Goal: Task Accomplishment & Management: Manage account settings

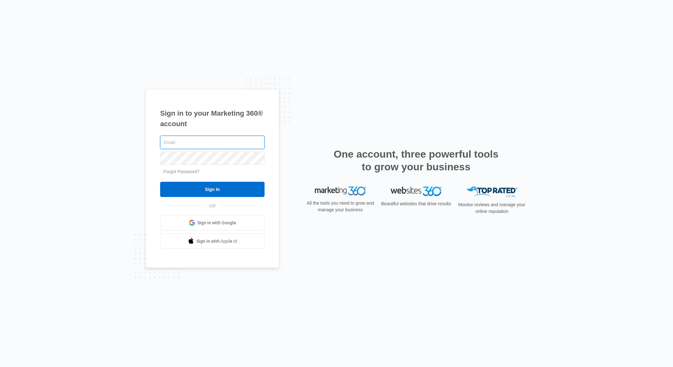
type input "[EMAIL_ADDRESS][DOMAIN_NAME]"
drag, startPoint x: 230, startPoint y: 190, endPoint x: 225, endPoint y: 189, distance: 5.1
click at [230, 190] on input "Sign In" at bounding box center [212, 189] width 104 height 15
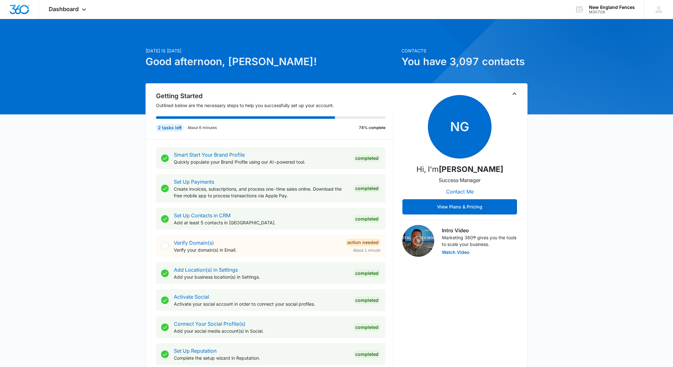
scroll to position [0, 0]
click at [80, 5] on div "Dashboard Apps Reputation Websites Forms CRM Email Social Shop Payments POS Con…" at bounding box center [68, 9] width 58 height 19
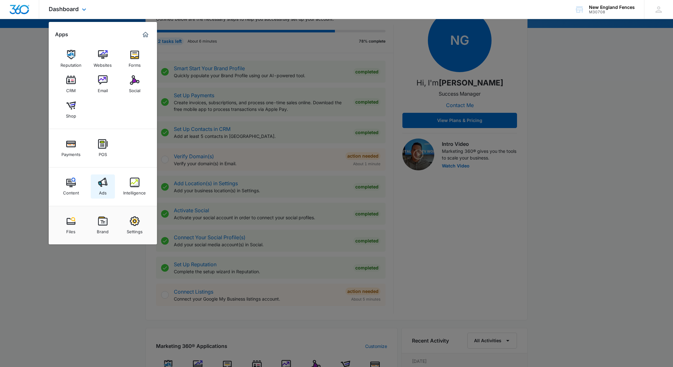
scroll to position [87, 0]
click at [73, 180] on img at bounding box center [71, 183] width 10 height 10
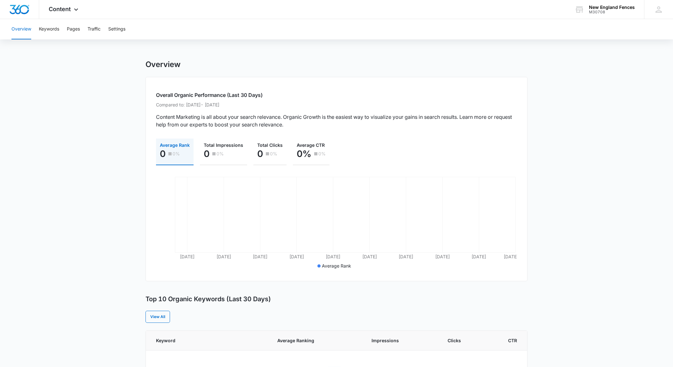
scroll to position [0, 0]
click at [58, 7] on span "Content" at bounding box center [60, 9] width 22 height 7
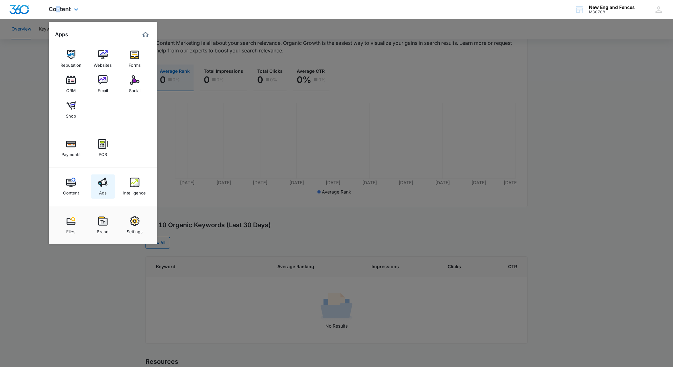
scroll to position [79, 0]
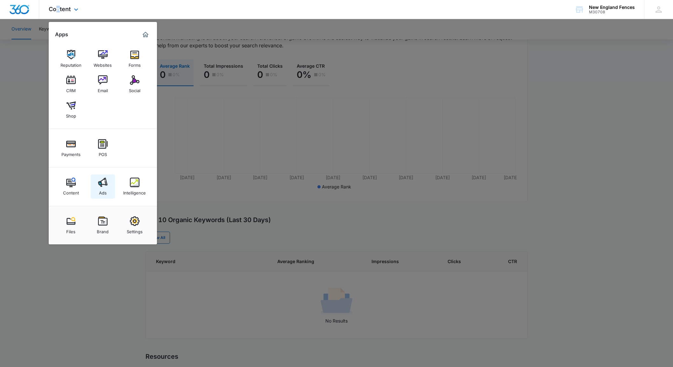
click at [110, 187] on link "Ads" at bounding box center [103, 187] width 24 height 24
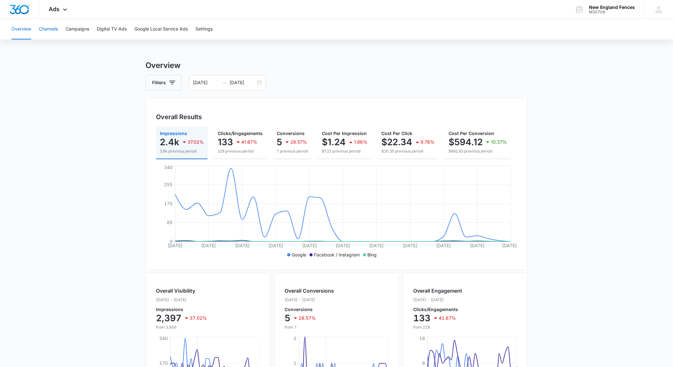
click at [47, 27] on button "Channels" at bounding box center [48, 29] width 19 height 20
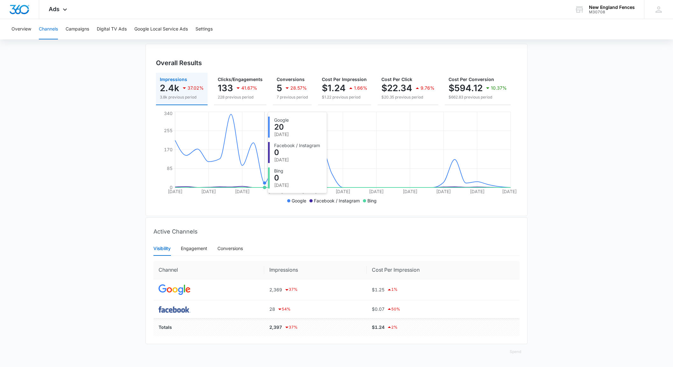
scroll to position [54, 0]
click at [80, 28] on button "Campaigns" at bounding box center [78, 29] width 24 height 20
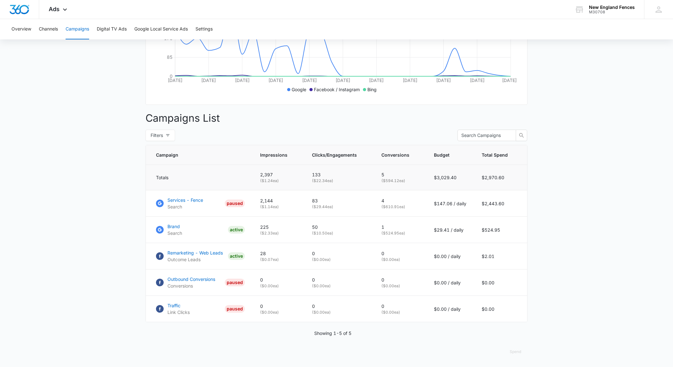
scroll to position [165, 0]
click at [195, 261] on p "Outcome Leads" at bounding box center [194, 259] width 55 height 7
click at [206, 259] on p "Outcome Leads" at bounding box center [194, 260] width 55 height 7
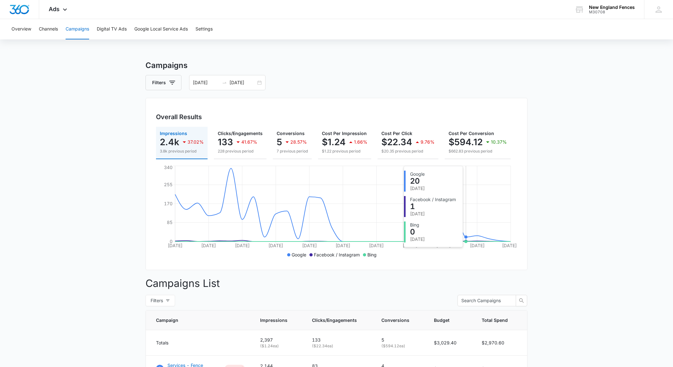
scroll to position [0, 0]
click at [259, 83] on div "08/01/2025 08/31/2025" at bounding box center [227, 82] width 76 height 15
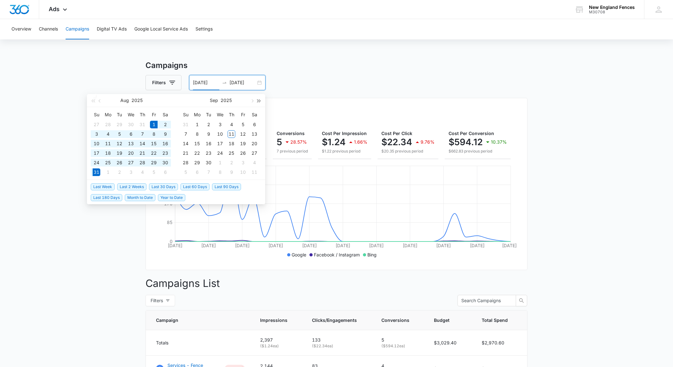
click at [259, 101] on span "button" at bounding box center [258, 100] width 3 height 3
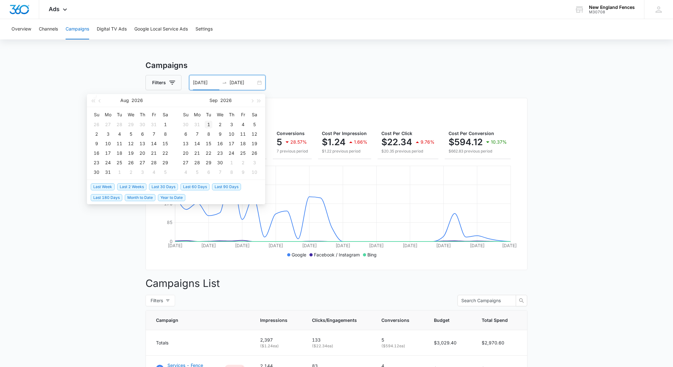
type input "09/01/2026"
click at [210, 122] on div "1" at bounding box center [209, 125] width 8 height 8
click at [233, 135] on table "Su Mo Tu We Th Fr Sa 31 1 2 3 4 5 6 7 8 9 10 11 12 13 14 15 16 17 18 19 20 21 2…" at bounding box center [220, 143] width 80 height 67
click at [202, 126] on table "Su Mo Tu We Th Fr Sa 31 1 2 3 4 5 6 7 8 9 10 11 12 13 14 15 16 17 18 19 20 21 2…" at bounding box center [220, 143] width 80 height 67
drag, startPoint x: 193, startPoint y: 123, endPoint x: 170, endPoint y: 134, distance: 25.9
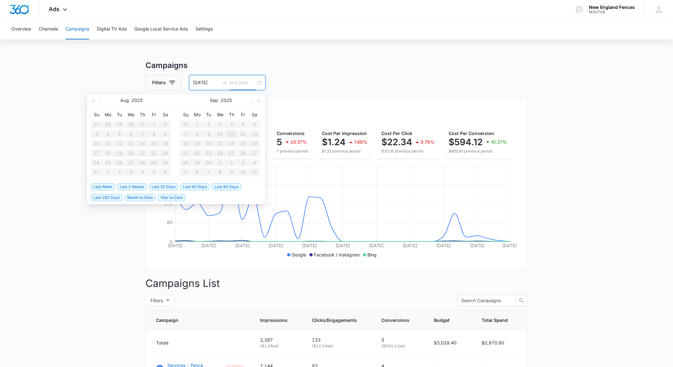
click at [193, 123] on table "Su Mo Tu We Th Fr Sa 31 1 2 3 4 5 6 7 8 9 10 11 12 13 14 15 16 17 18 19 20 21 2…" at bounding box center [220, 143] width 80 height 67
type input "08/01/2025"
type input "08/31/2025"
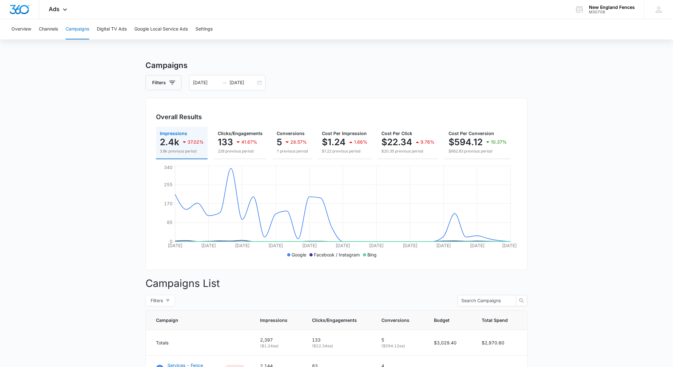
click at [316, 84] on div "Filters 08/01/2025 08/31/2025" at bounding box center [336, 82] width 382 height 15
click at [261, 82] on div "08/01/2025 08/31/2025" at bounding box center [227, 82] width 76 height 15
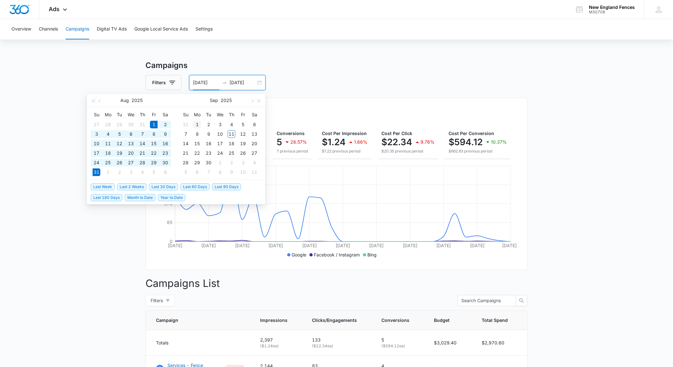
type input "09/01/2025"
click at [197, 124] on div "1" at bounding box center [197, 125] width 8 height 8
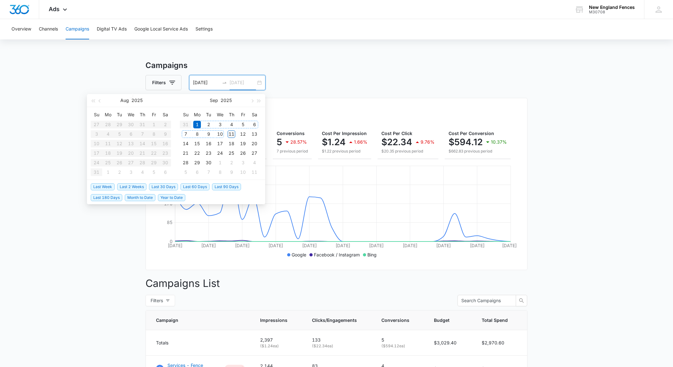
type input "09/11/2025"
click at [230, 133] on div "11" at bounding box center [231, 134] width 8 height 8
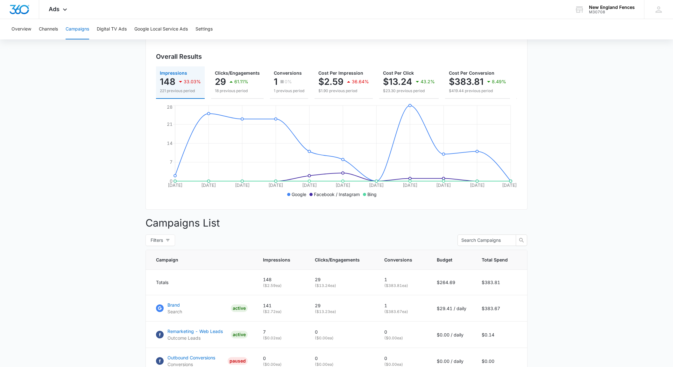
scroll to position [39, 0]
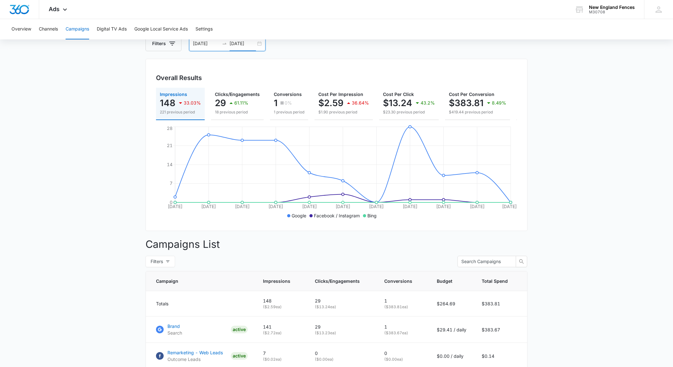
click at [42, 109] on main "Campaigns Filters 09/01/2025 09/11/2025 Overall Results Impressions 148 33.03% …" at bounding box center [336, 244] width 673 height 447
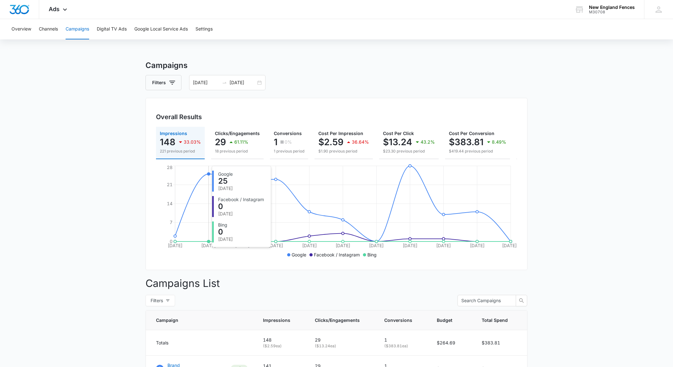
scroll to position [0, 0]
click at [259, 83] on div "09/01/2025 09/11/2025" at bounding box center [227, 82] width 76 height 15
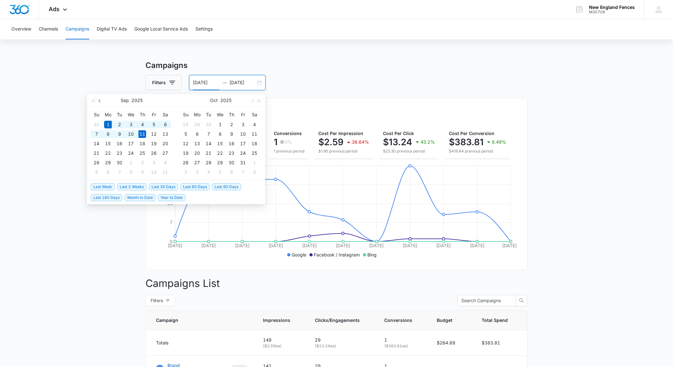
click at [99, 101] on span "button" at bounding box center [100, 100] width 3 height 3
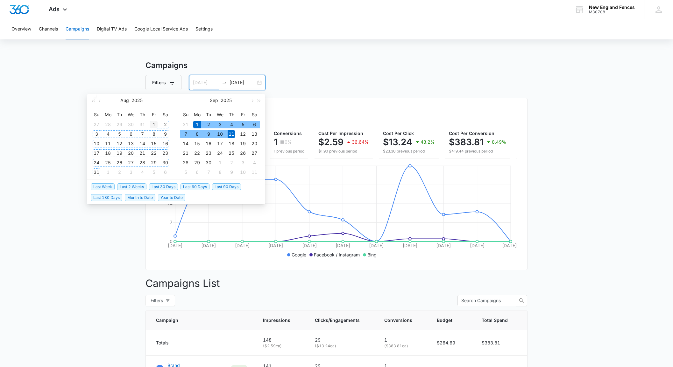
type input "08/01/2025"
click at [153, 124] on div "1" at bounding box center [154, 125] width 8 height 8
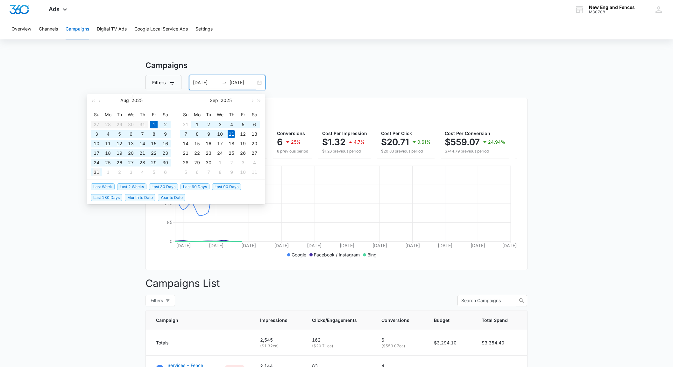
type input "08/31/2025"
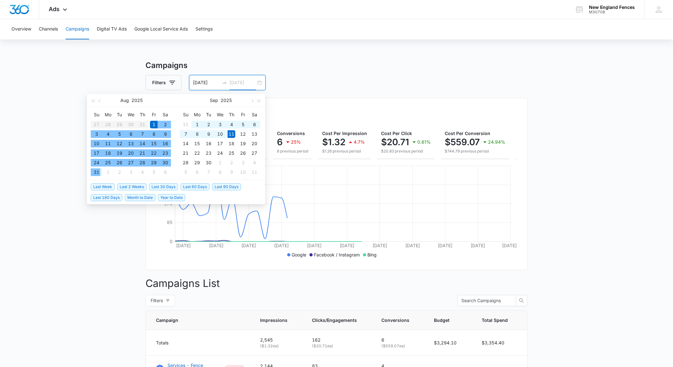
click at [95, 172] on div "31" at bounding box center [97, 173] width 8 height 8
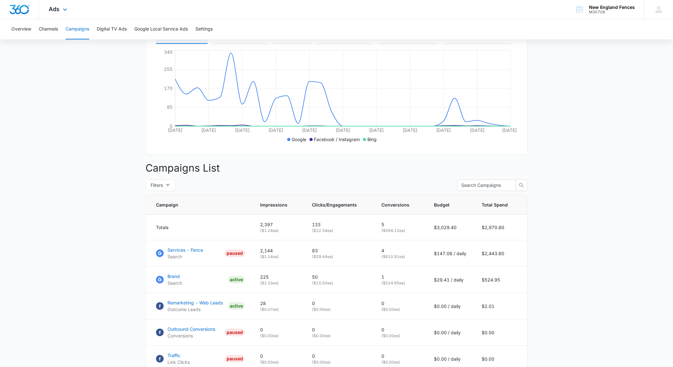
scroll to position [113, 0]
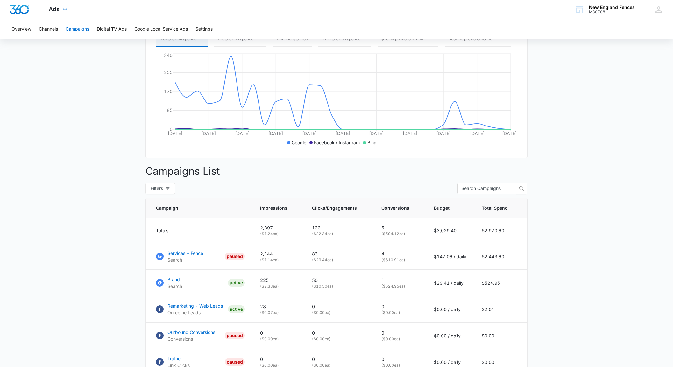
click at [571, 66] on main "Campaigns Filters 08/01/2025 08/31/2025 Overall Results Impressions 2.4k 37.02%…" at bounding box center [336, 184] width 673 height 473
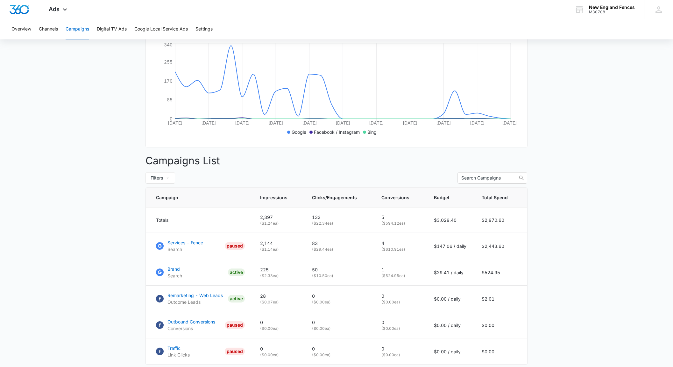
scroll to position [122, 0]
click at [558, 100] on main "Campaigns Filters 08/01/2025 08/31/2025 Overall Results Impressions 2.4k 37.02%…" at bounding box center [336, 174] width 673 height 473
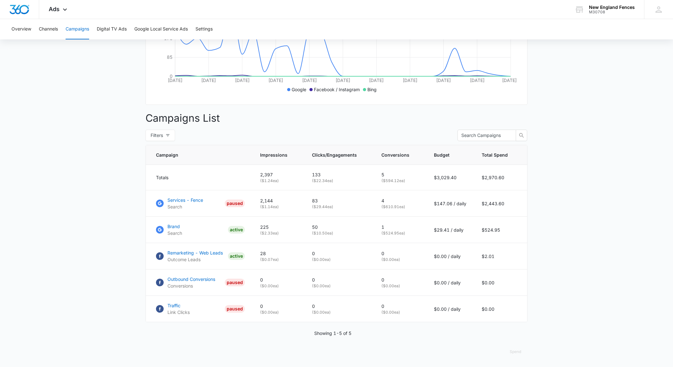
scroll to position [165, 0]
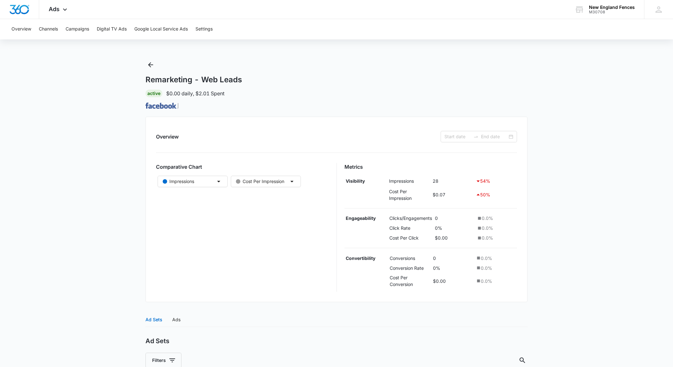
type input "[DATE]"
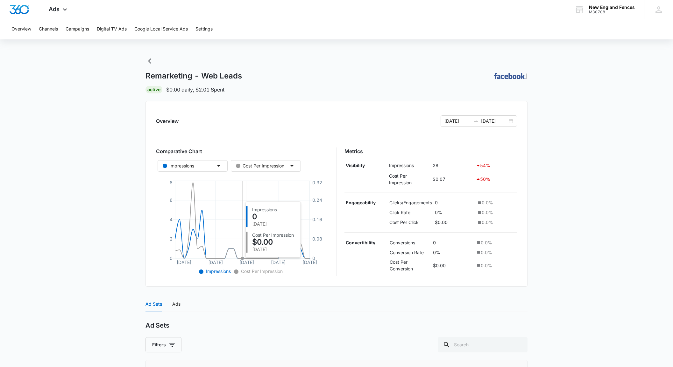
scroll to position [3, 0]
click at [213, 165] on button "Impressions" at bounding box center [192, 166] width 70 height 11
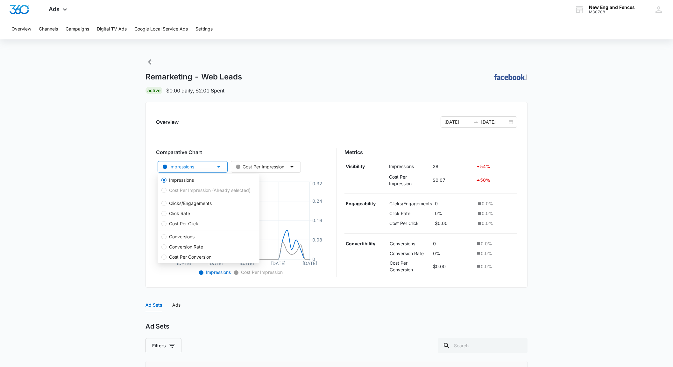
click at [213, 165] on button "Impressions" at bounding box center [192, 166] width 70 height 11
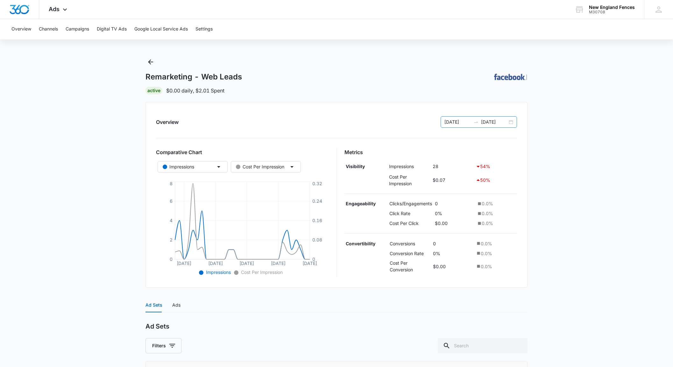
click at [475, 122] on icon "swap-right" at bounding box center [475, 122] width 5 height 5
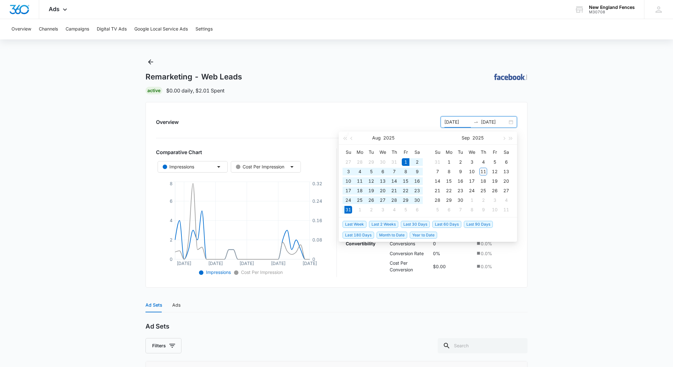
click at [356, 138] on div "Aug 2025" at bounding box center [382, 138] width 55 height 13
click at [352, 138] on span "button" at bounding box center [351, 138] width 3 height 3
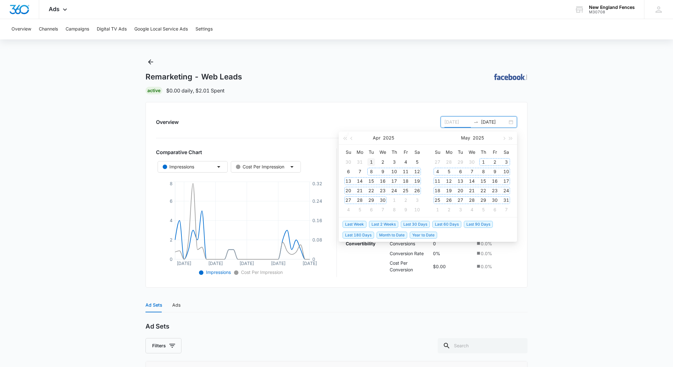
type input "04/01/2025"
click at [372, 162] on div "1" at bounding box center [371, 162] width 8 height 8
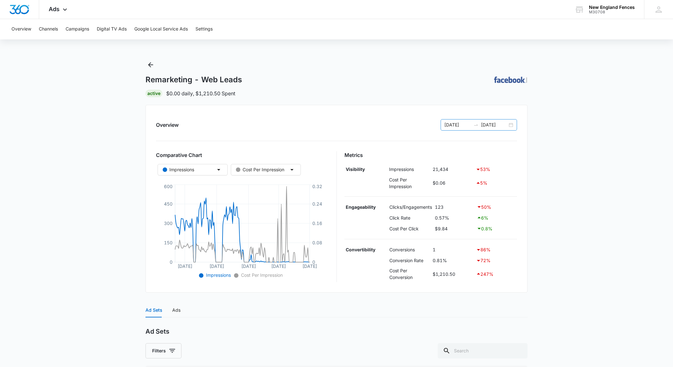
click at [475, 125] on icon "swap-right" at bounding box center [475, 124] width 5 height 5
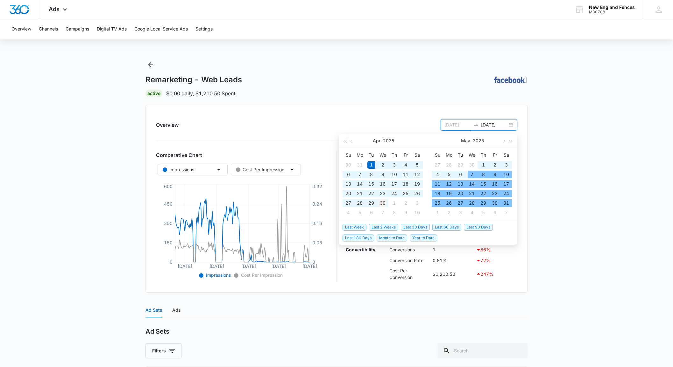
type input "04/30/2025"
click at [386, 200] on div "30" at bounding box center [383, 203] width 8 height 8
